Goal: Task Accomplishment & Management: Manage account settings

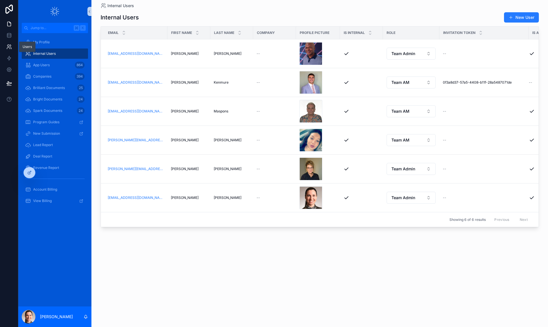
click at [9, 46] on icon at bounding box center [9, 47] width 6 height 6
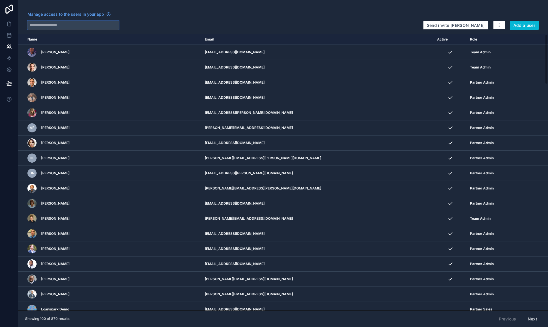
click at [60, 27] on input "text" at bounding box center [72, 25] width 91 height 9
type input "*****"
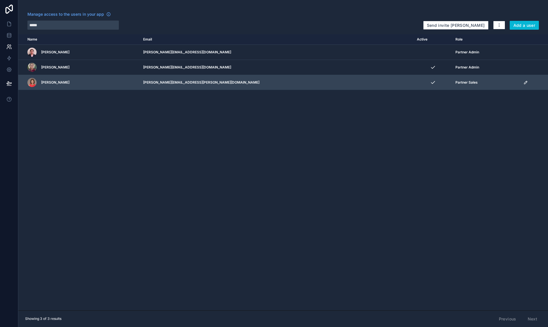
click at [523, 82] on icon "scrollable content" at bounding box center [525, 82] width 5 height 5
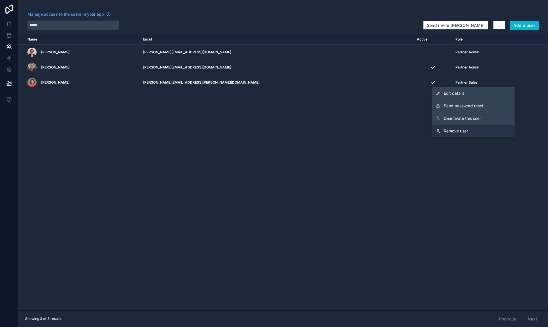
click at [461, 130] on span "Remove user" at bounding box center [455, 131] width 24 height 6
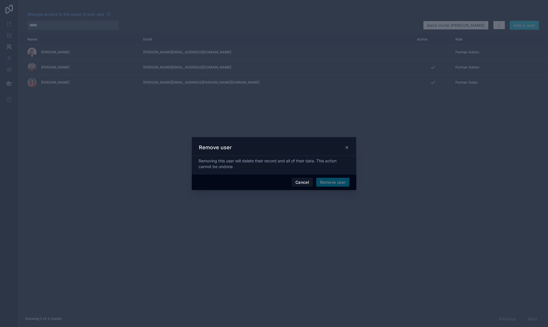
click at [328, 180] on span "Remove user" at bounding box center [332, 182] width 33 height 9
click at [331, 182] on button "Remove user" at bounding box center [332, 182] width 33 height 9
